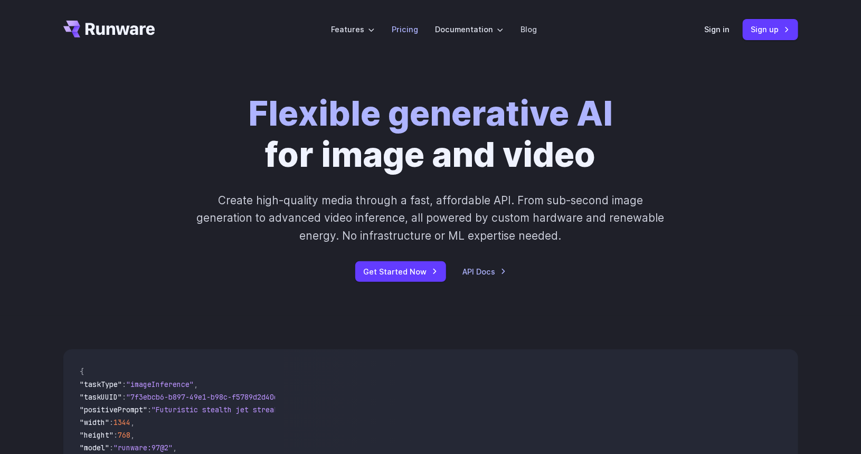
click at [406, 35] on li "Pricing" at bounding box center [404, 29] width 43 height 29
click at [401, 30] on link "Pricing" at bounding box center [405, 29] width 26 height 12
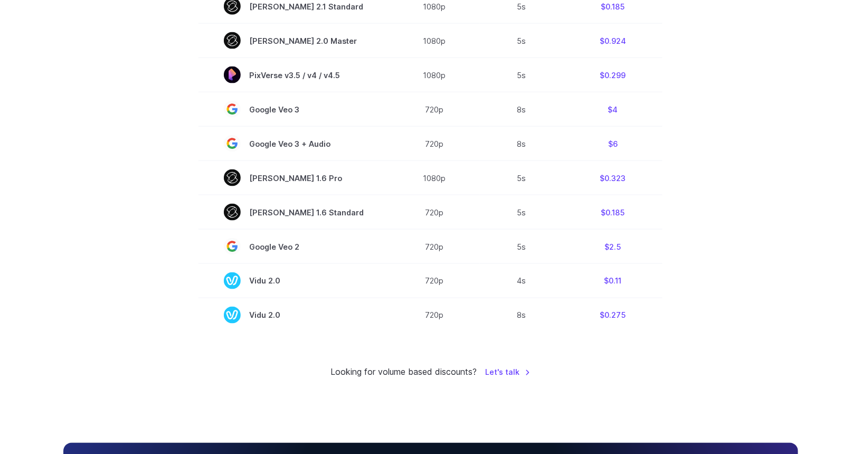
scroll to position [738, 0]
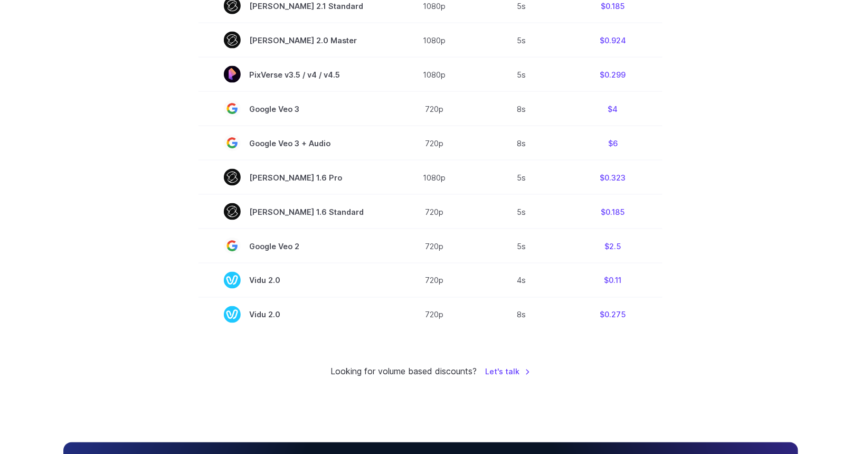
click at [401, 30] on td "1080p" at bounding box center [434, 40] width 91 height 34
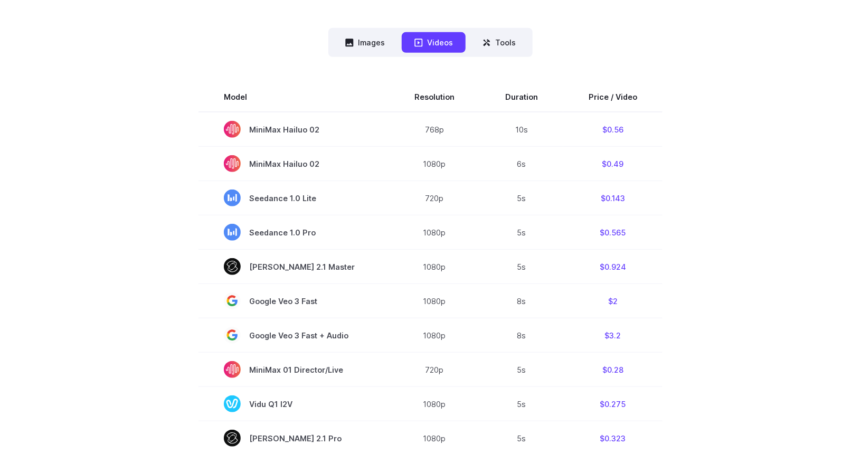
scroll to position [271, 0]
click at [367, 49] on button "Images" at bounding box center [365, 42] width 65 height 21
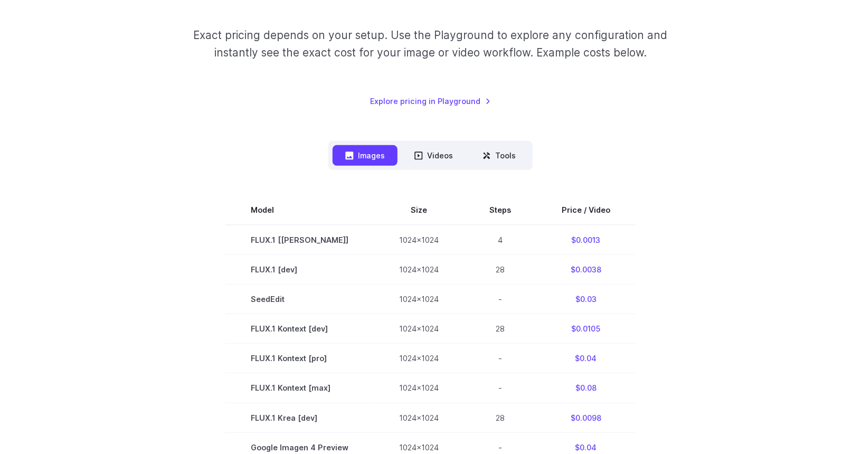
scroll to position [161, 0]
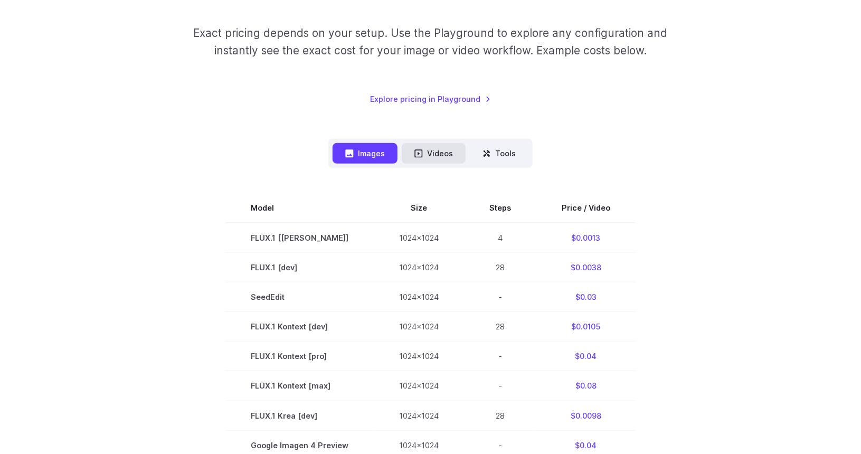
click at [436, 157] on button "Videos" at bounding box center [434, 153] width 64 height 21
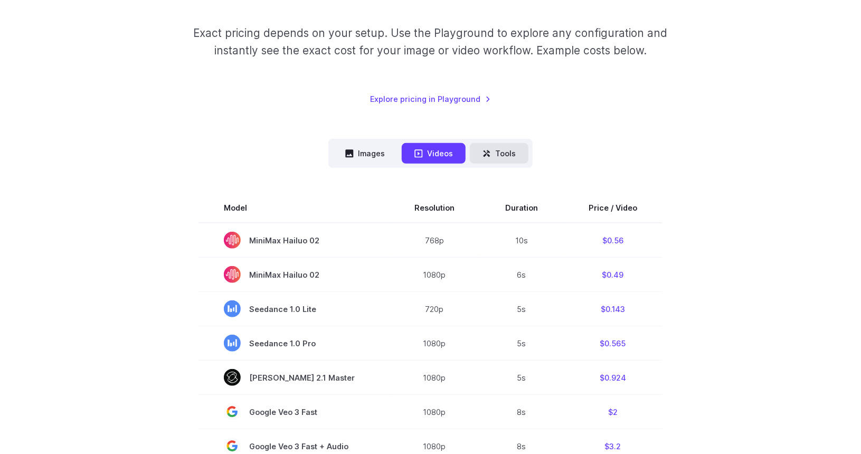
click at [480, 154] on button "Tools" at bounding box center [499, 153] width 59 height 21
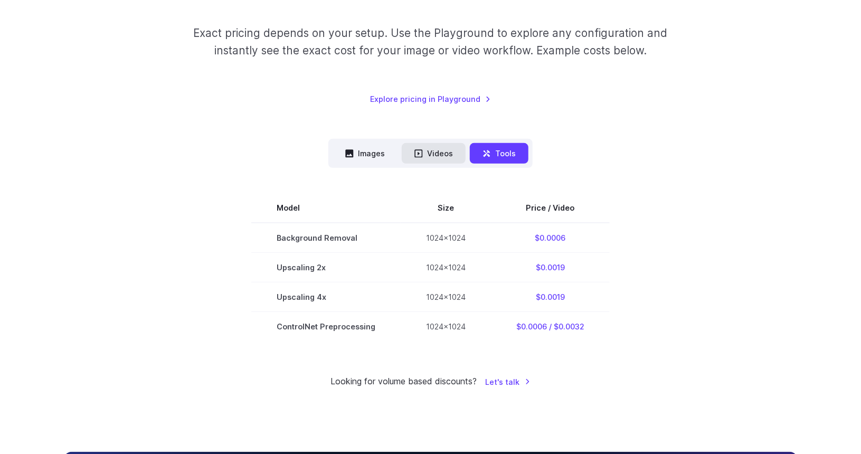
click at [465, 153] on button "Videos" at bounding box center [434, 153] width 64 height 21
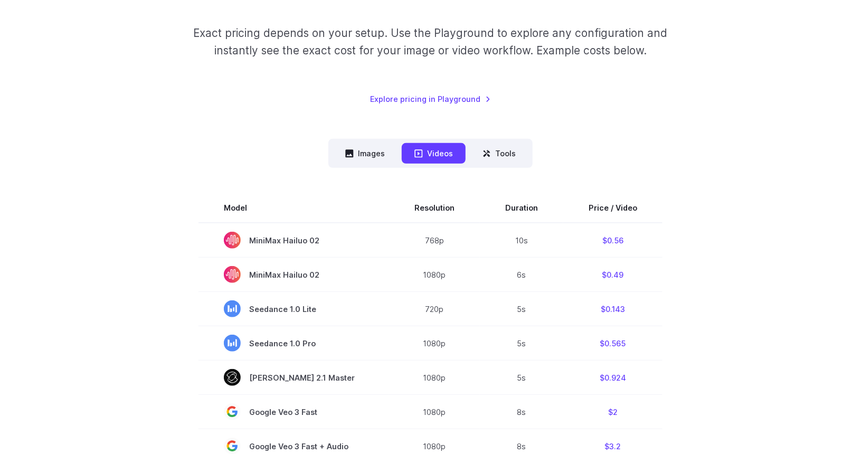
scroll to position [0, 0]
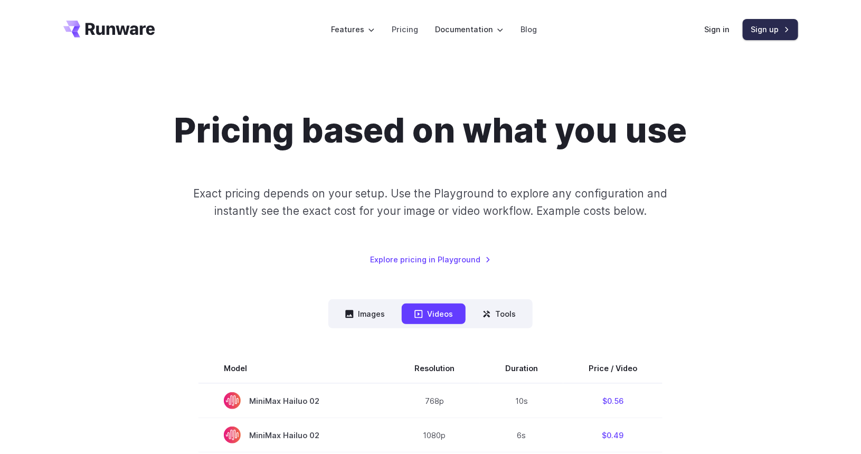
click at [777, 33] on link "Sign up" at bounding box center [770, 29] width 55 height 21
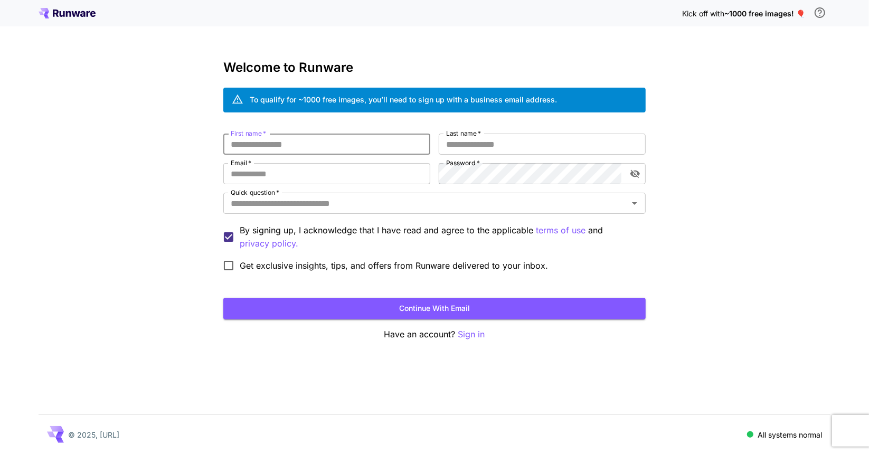
click at [346, 143] on input "First name   *" at bounding box center [326, 144] width 207 height 21
type input "***"
type input "******"
type input "**********"
click at [112, 159] on div "**********" at bounding box center [434, 227] width 869 height 454
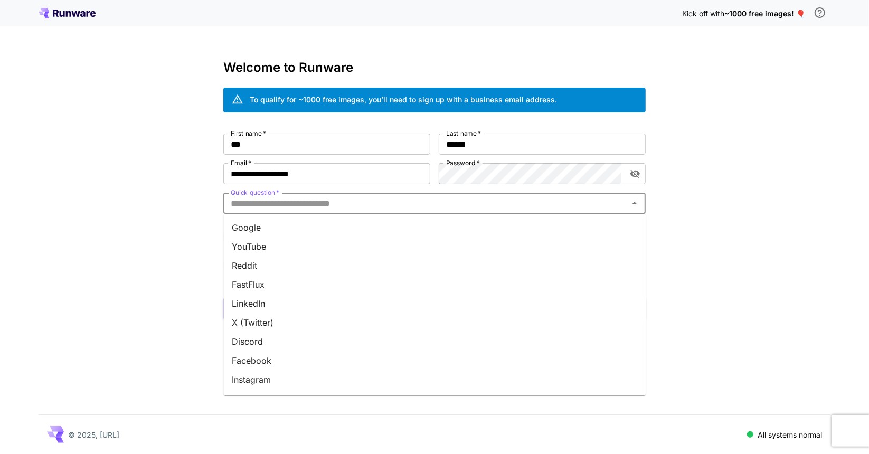
click at [495, 207] on input "Quick question   *" at bounding box center [426, 203] width 399 height 15
click at [378, 323] on li "X (Twitter)" at bounding box center [434, 322] width 422 height 19
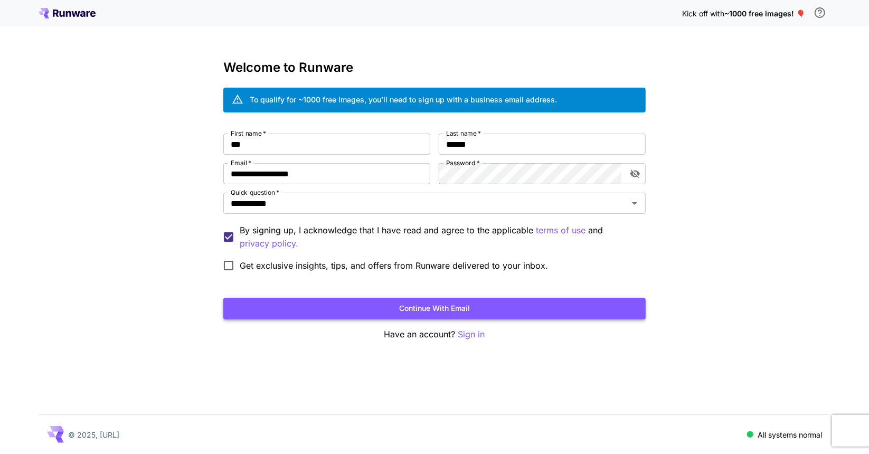
click at [333, 302] on button "Continue with email" at bounding box center [434, 309] width 422 height 22
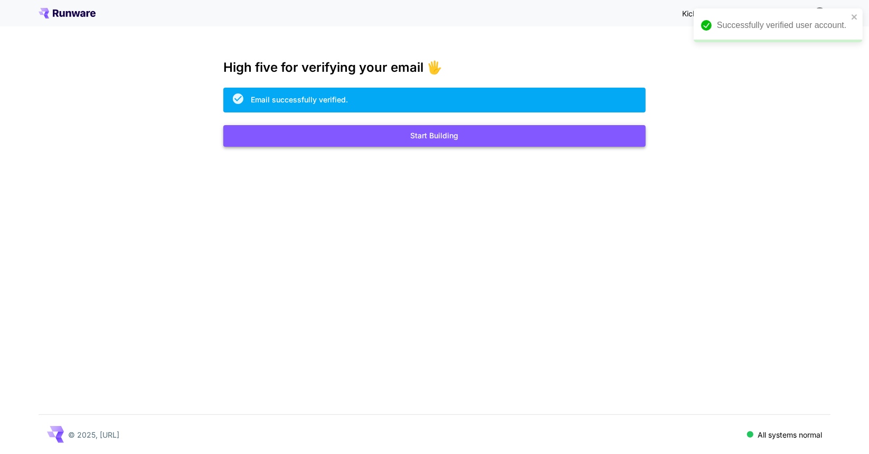
click at [398, 131] on button "Start Building" at bounding box center [434, 136] width 422 height 22
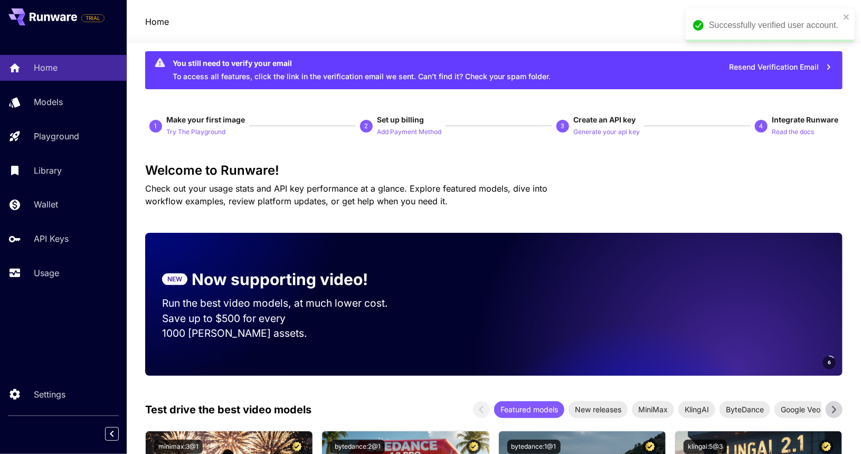
scroll to position [16, 0]
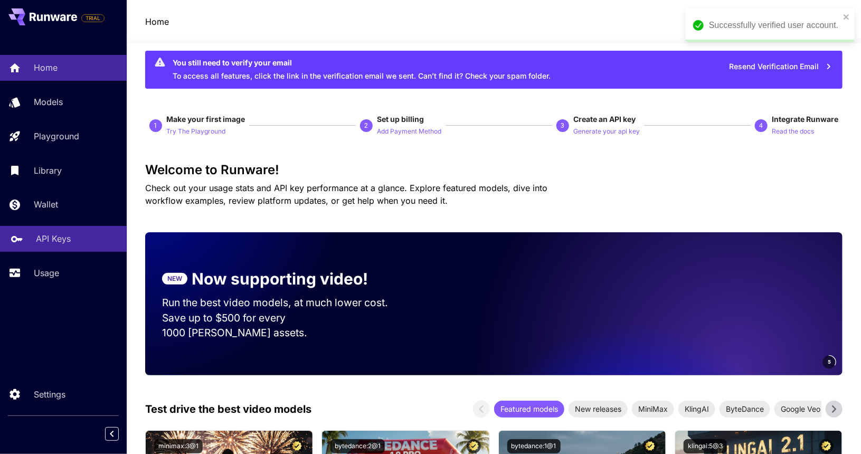
click at [52, 243] on p "API Keys" at bounding box center [53, 238] width 35 height 13
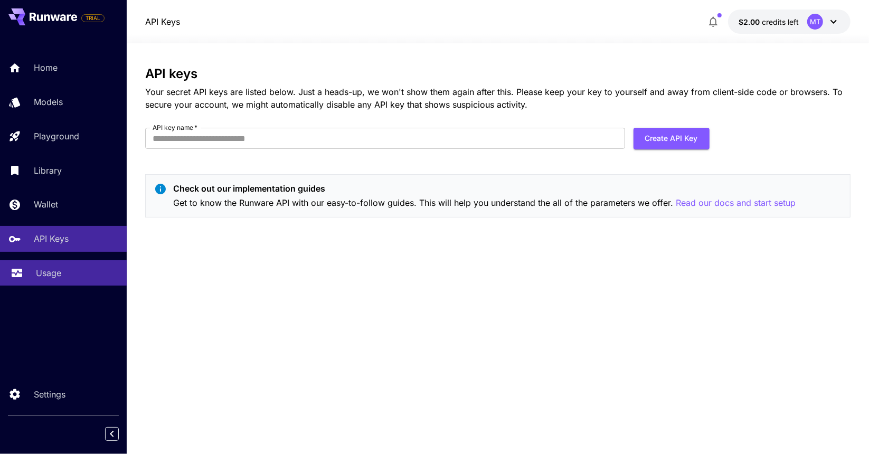
click at [59, 262] on link "Usage" at bounding box center [63, 273] width 127 height 26
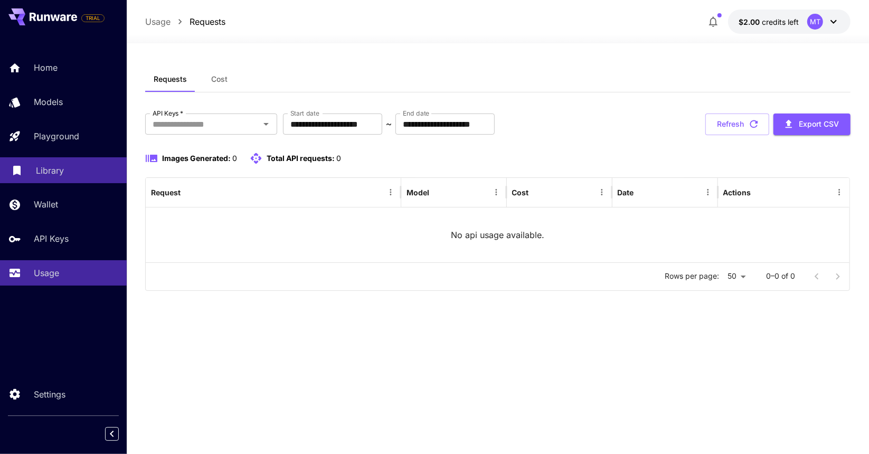
click at [42, 172] on p "Library" at bounding box center [50, 170] width 28 height 13
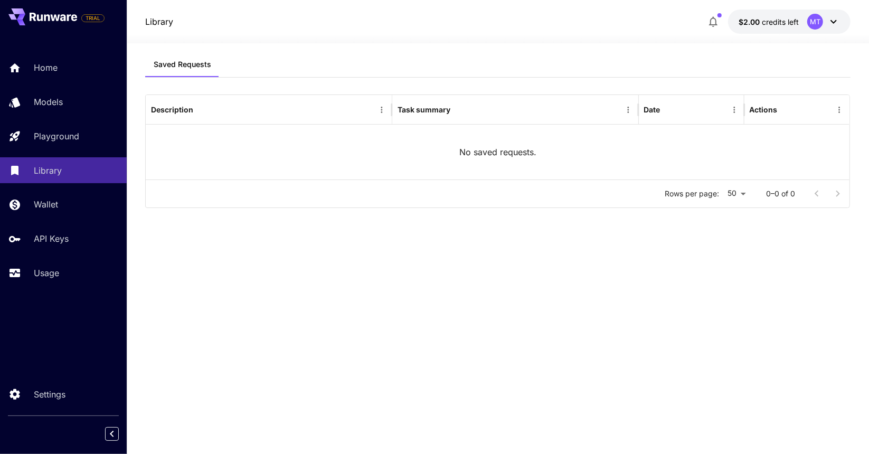
click at [43, 123] on div "Home Models Playground Library Wallet API Keys Usage" at bounding box center [63, 170] width 127 height 231
click at [33, 109] on link "Models" at bounding box center [63, 102] width 127 height 26
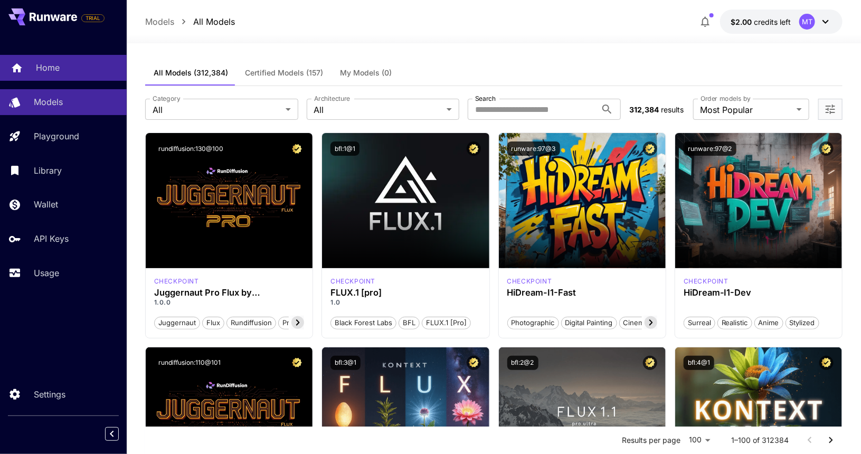
click at [45, 69] on p "Home" at bounding box center [48, 67] width 24 height 13
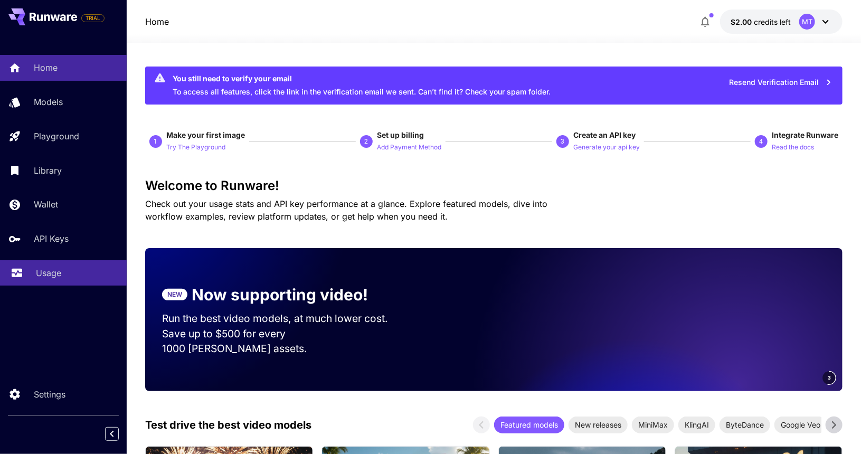
click at [41, 275] on p "Usage" at bounding box center [48, 273] width 25 height 13
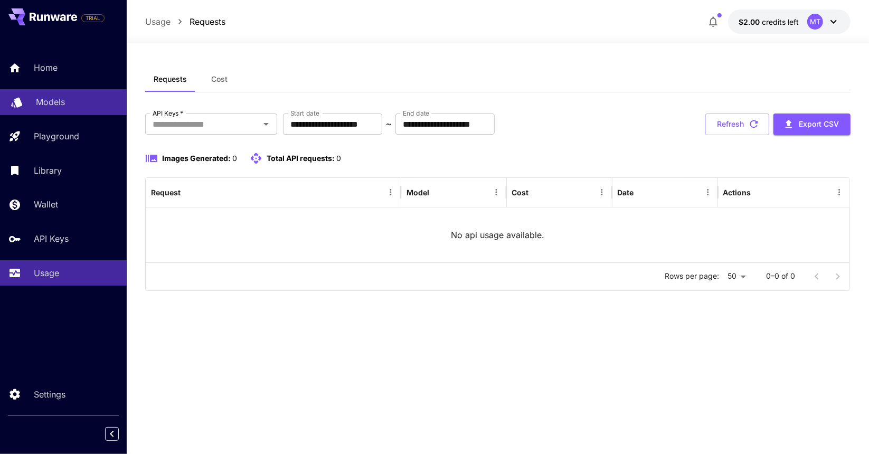
click at [40, 101] on p "Models" at bounding box center [50, 102] width 29 height 13
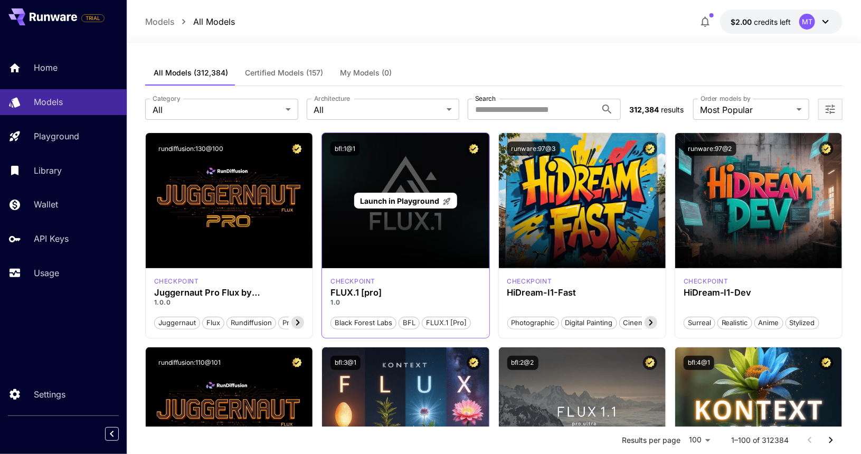
click at [362, 233] on div "Launch in Playground" at bounding box center [405, 200] width 167 height 135
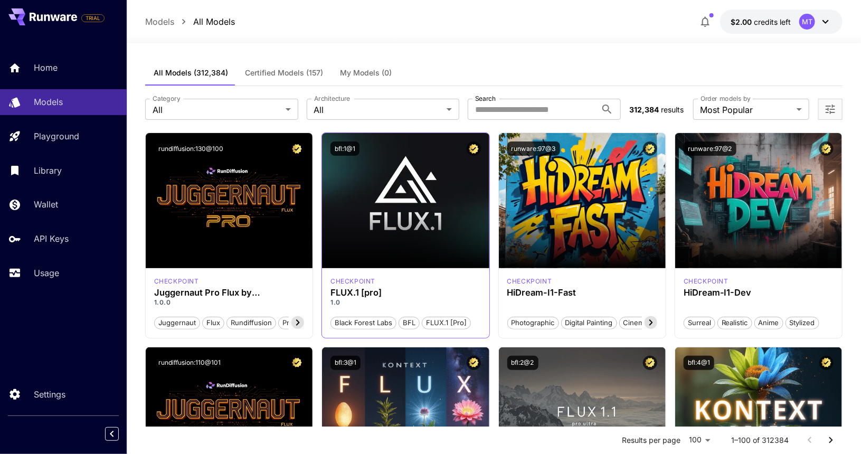
click at [446, 155] on div "bfl:1@1" at bounding box center [406, 149] width 150 height 14
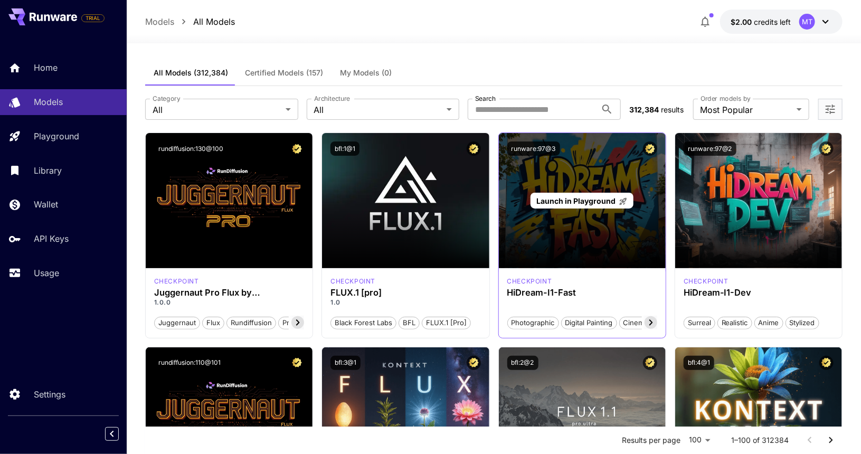
click at [637, 220] on div "Launch in Playground" at bounding box center [582, 200] width 167 height 135
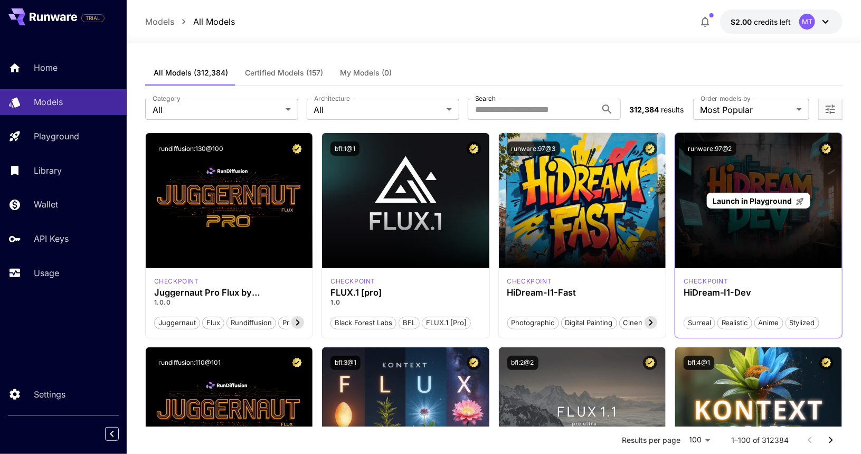
click at [810, 252] on div "Launch in Playground" at bounding box center [758, 200] width 167 height 135
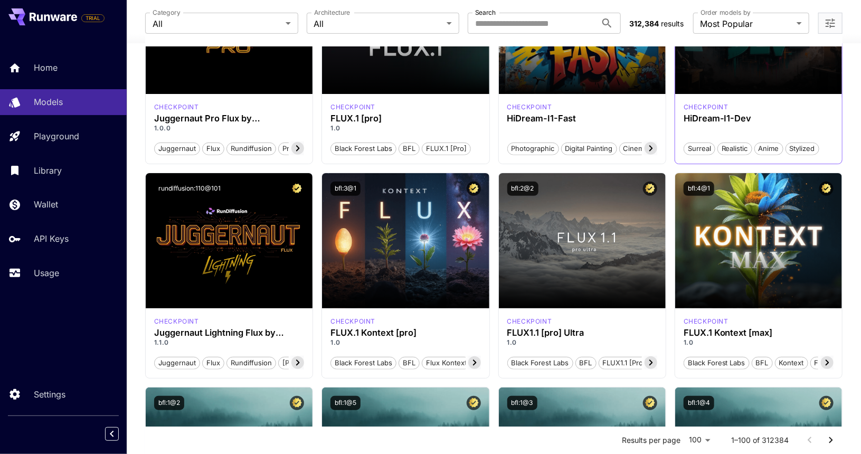
scroll to position [184, 0]
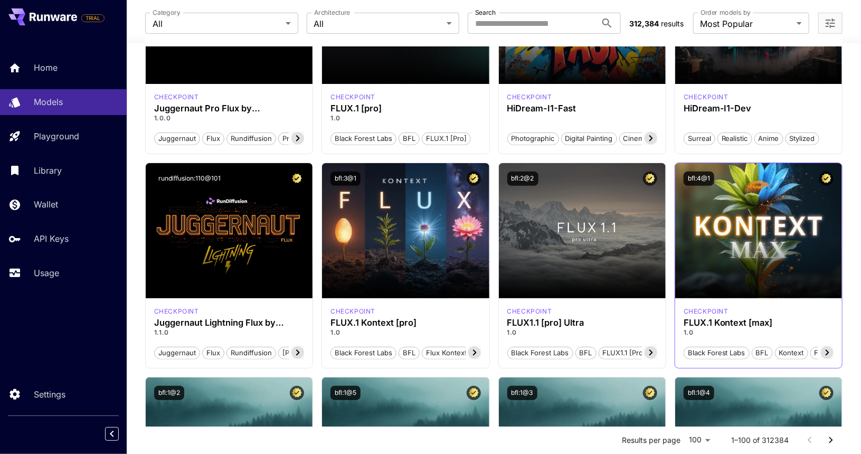
click at [730, 176] on div "bfl:4@1" at bounding box center [759, 179] width 150 height 14
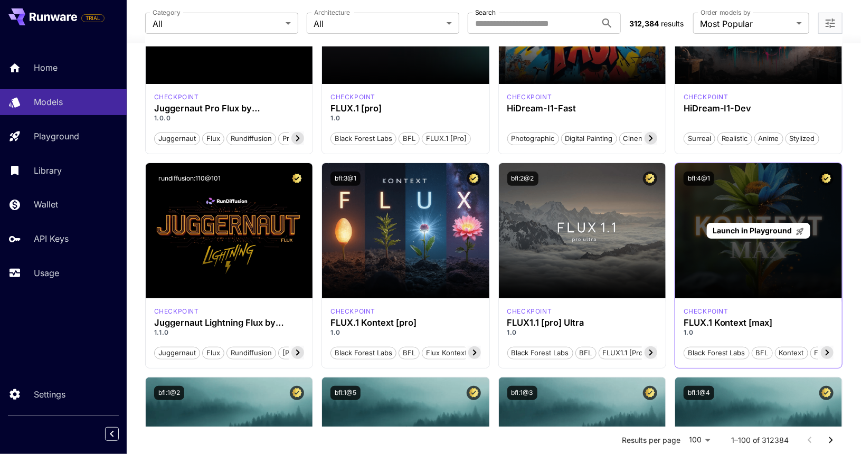
click at [757, 229] on span "Launch in Playground" at bounding box center [752, 230] width 79 height 9
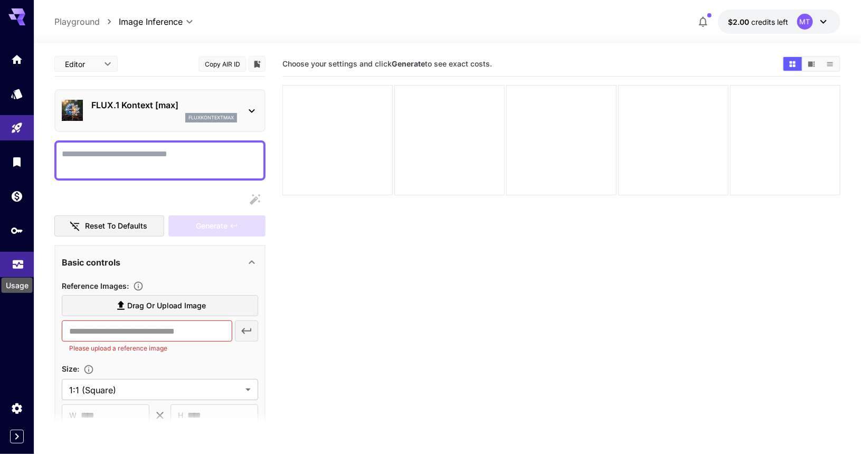
click at [21, 262] on icon "Usage" at bounding box center [18, 262] width 11 height 5
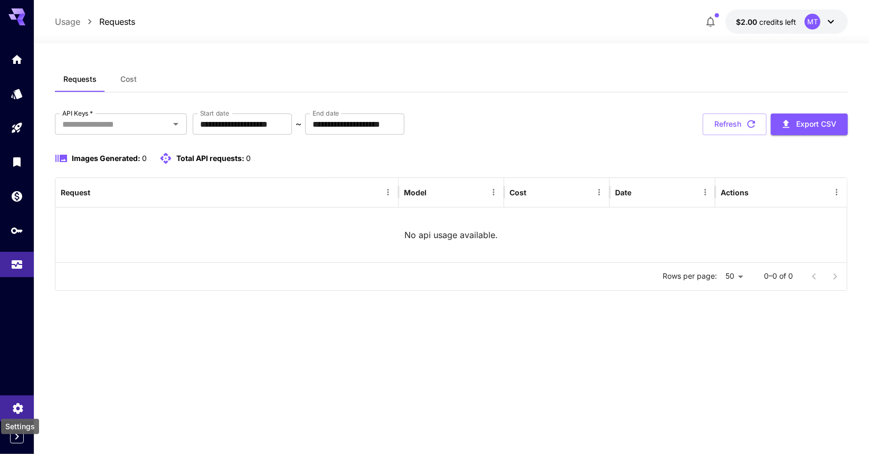
click at [16, 408] on icon "Settings" at bounding box center [18, 405] width 13 height 13
